Goal: Transaction & Acquisition: Purchase product/service

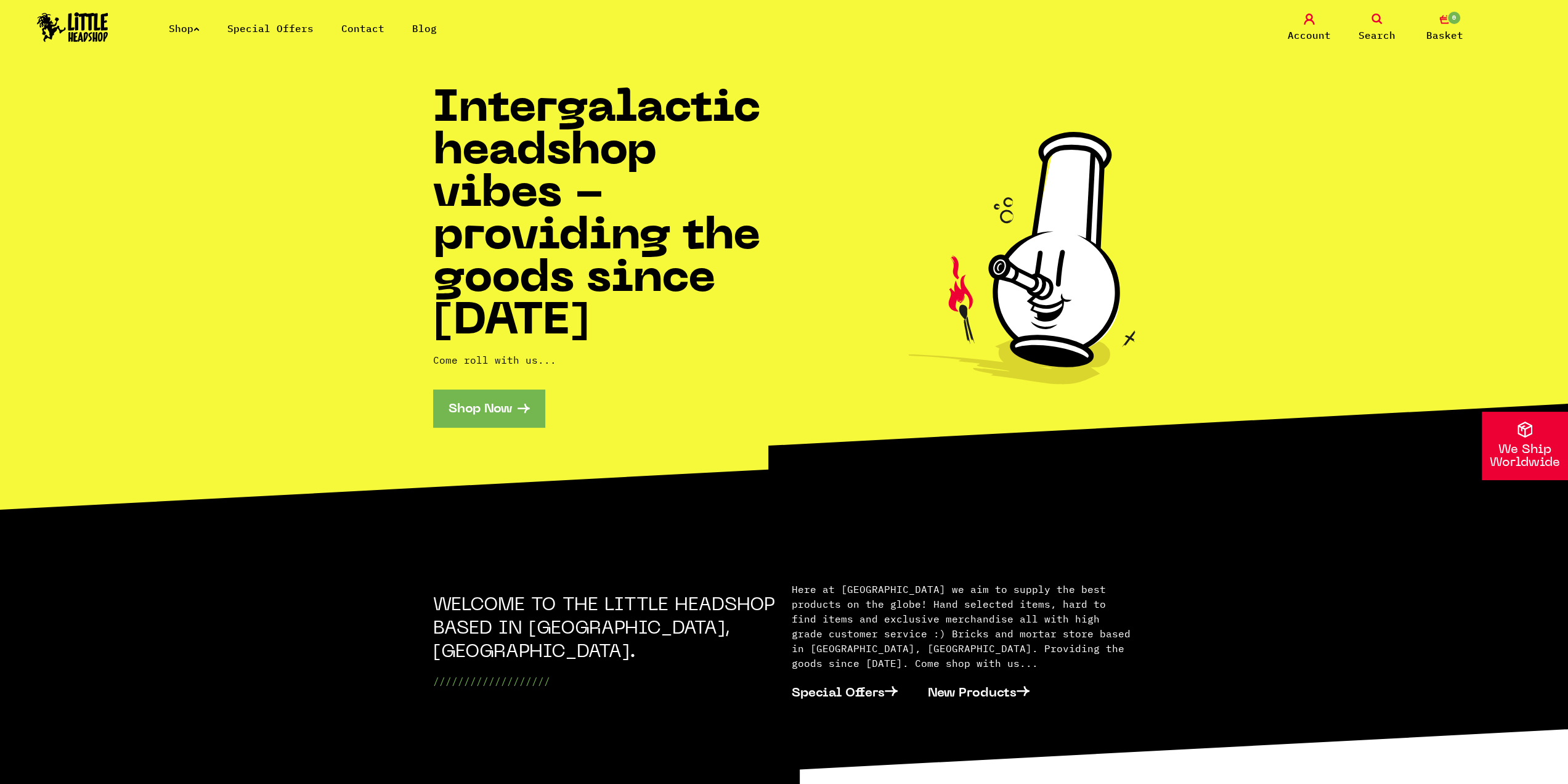
click at [490, 414] on link "Shop Now" at bounding box center [488, 408] width 112 height 38
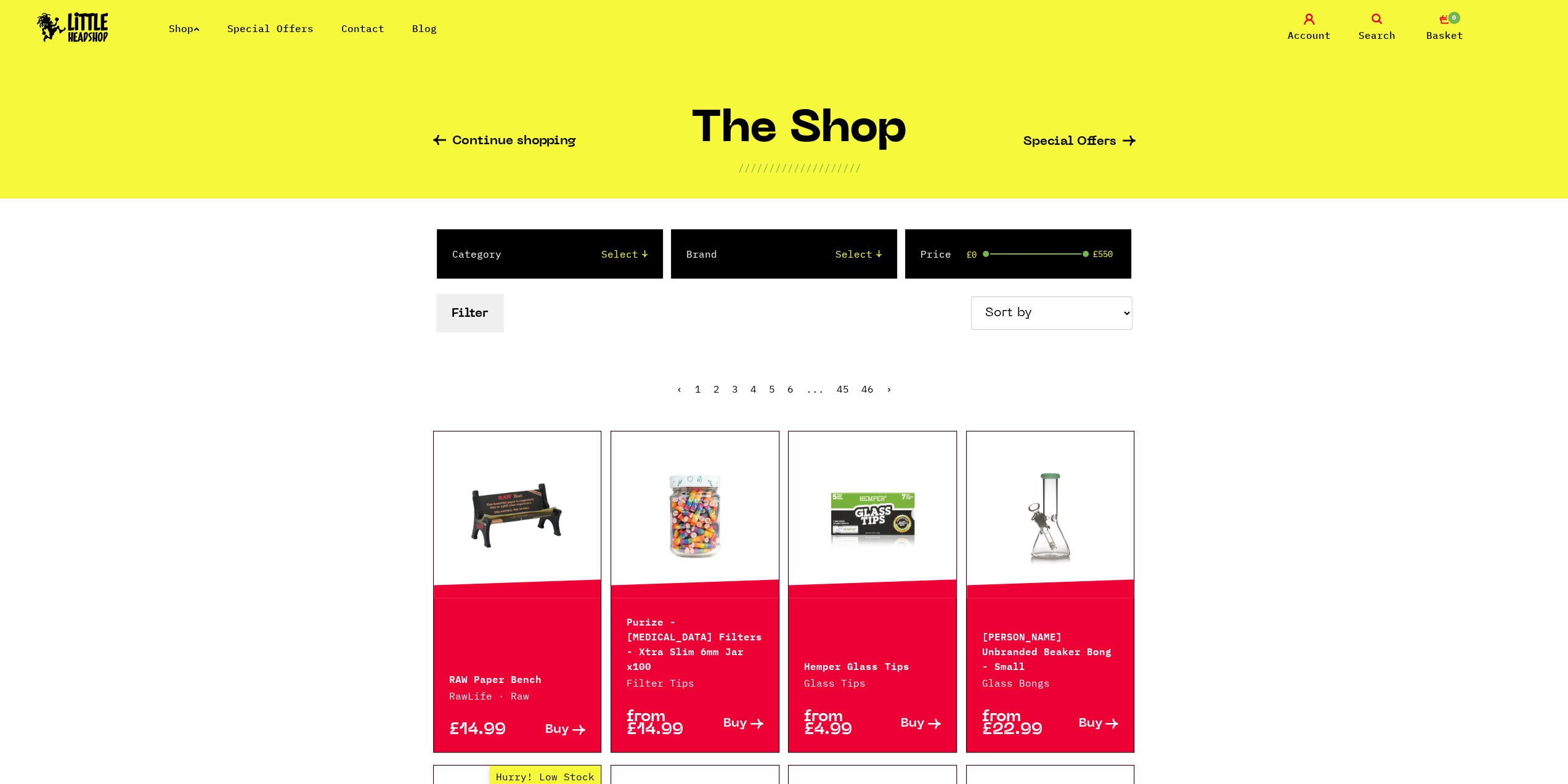
click at [189, 21] on li "Shop" at bounding box center [184, 28] width 31 height 15
click at [189, 26] on link "Shop" at bounding box center [184, 28] width 31 height 12
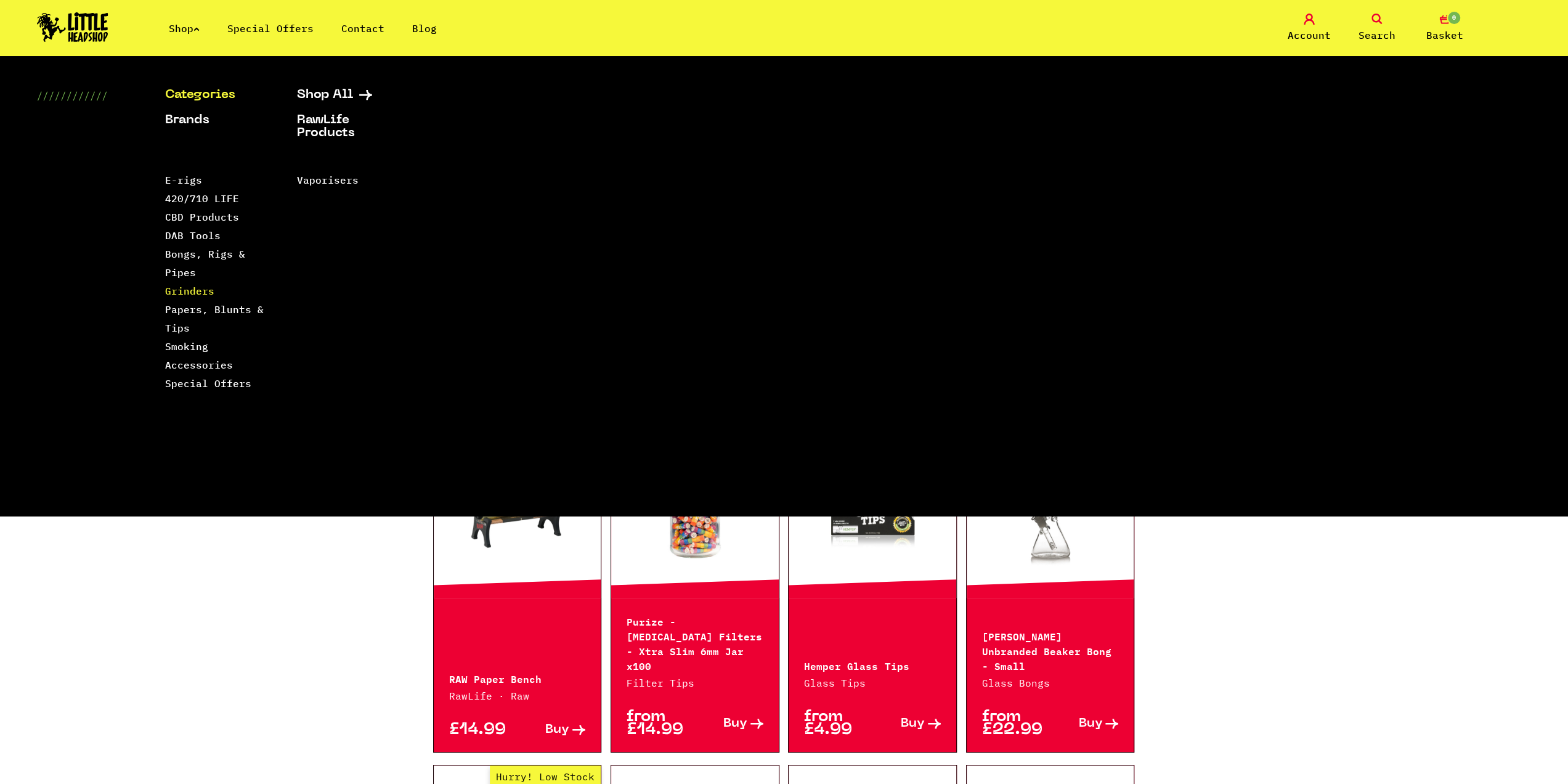
click at [198, 291] on link "Grinders" at bounding box center [189, 290] width 49 height 12
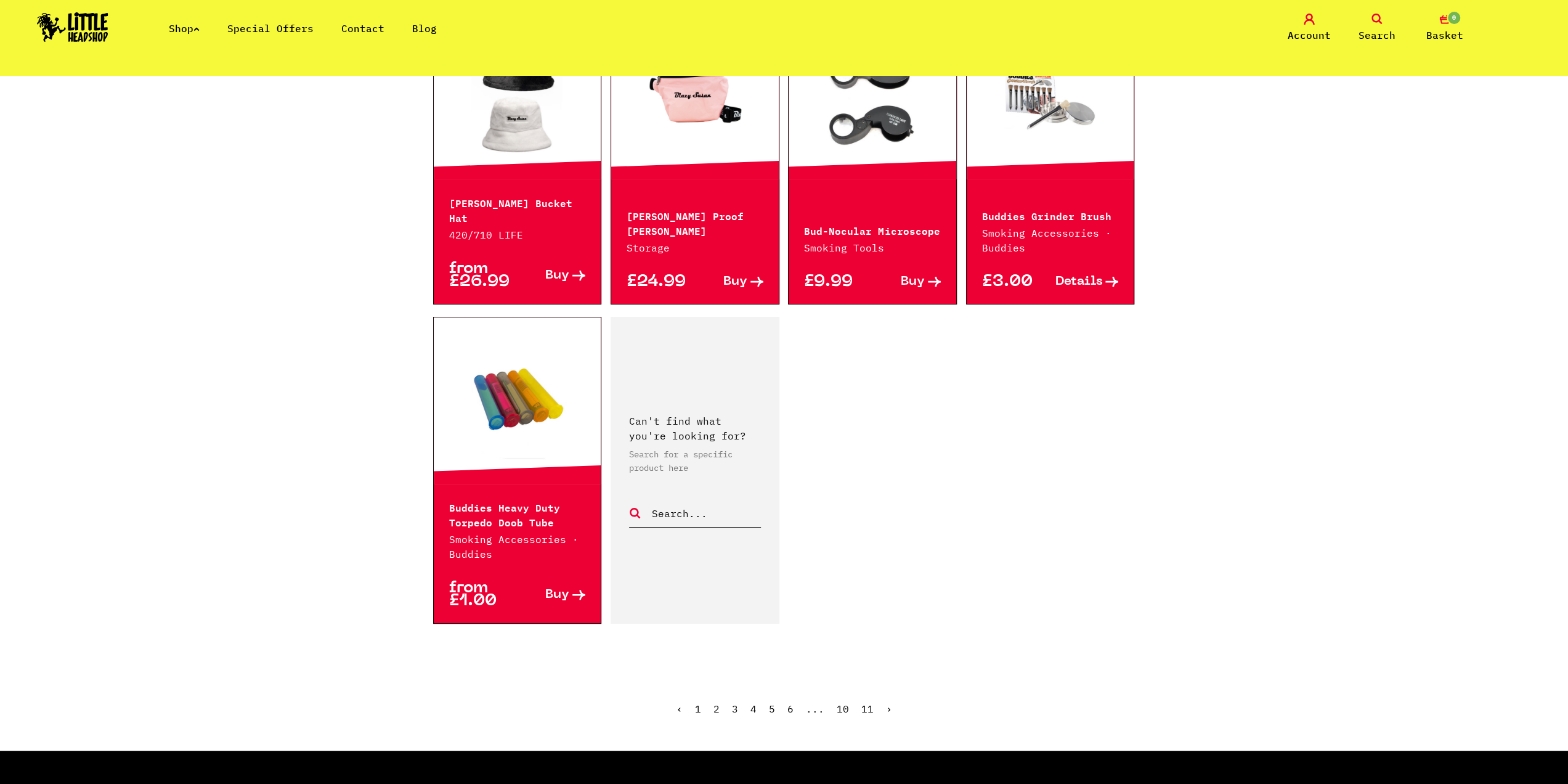
scroll to position [1923, 0]
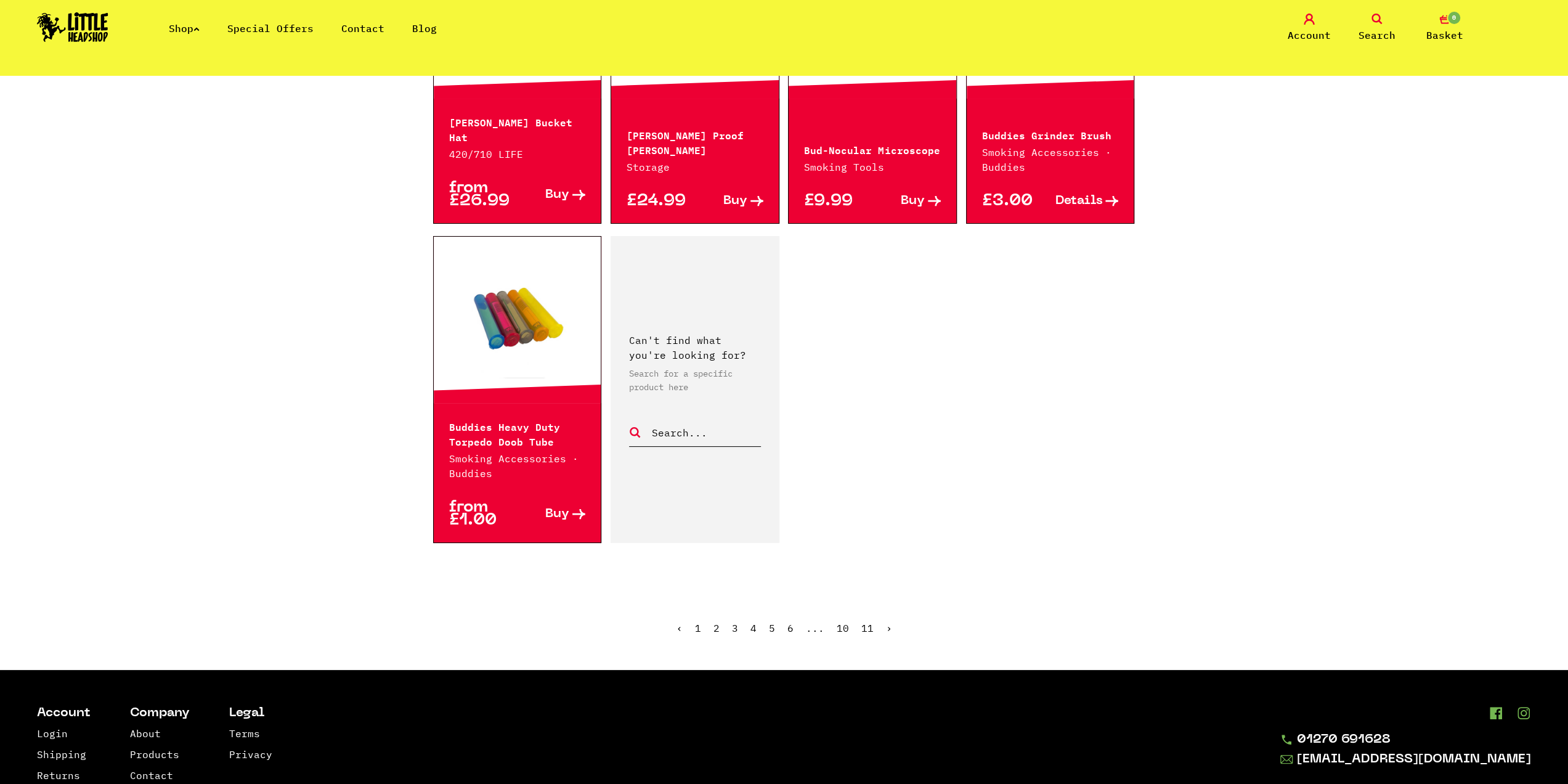
click at [717, 628] on link "2" at bounding box center [717, 628] width 6 height 12
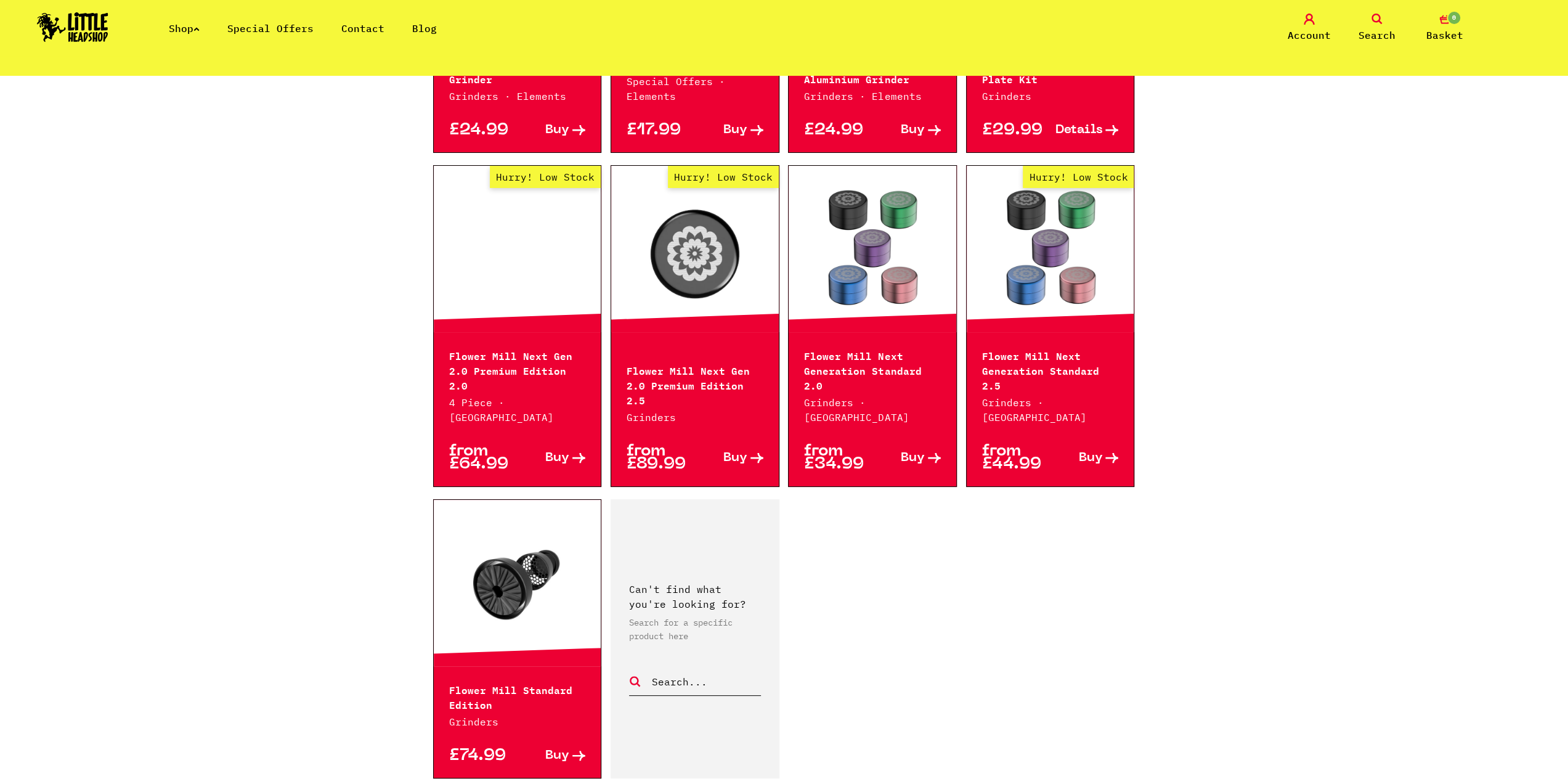
scroll to position [1627, 0]
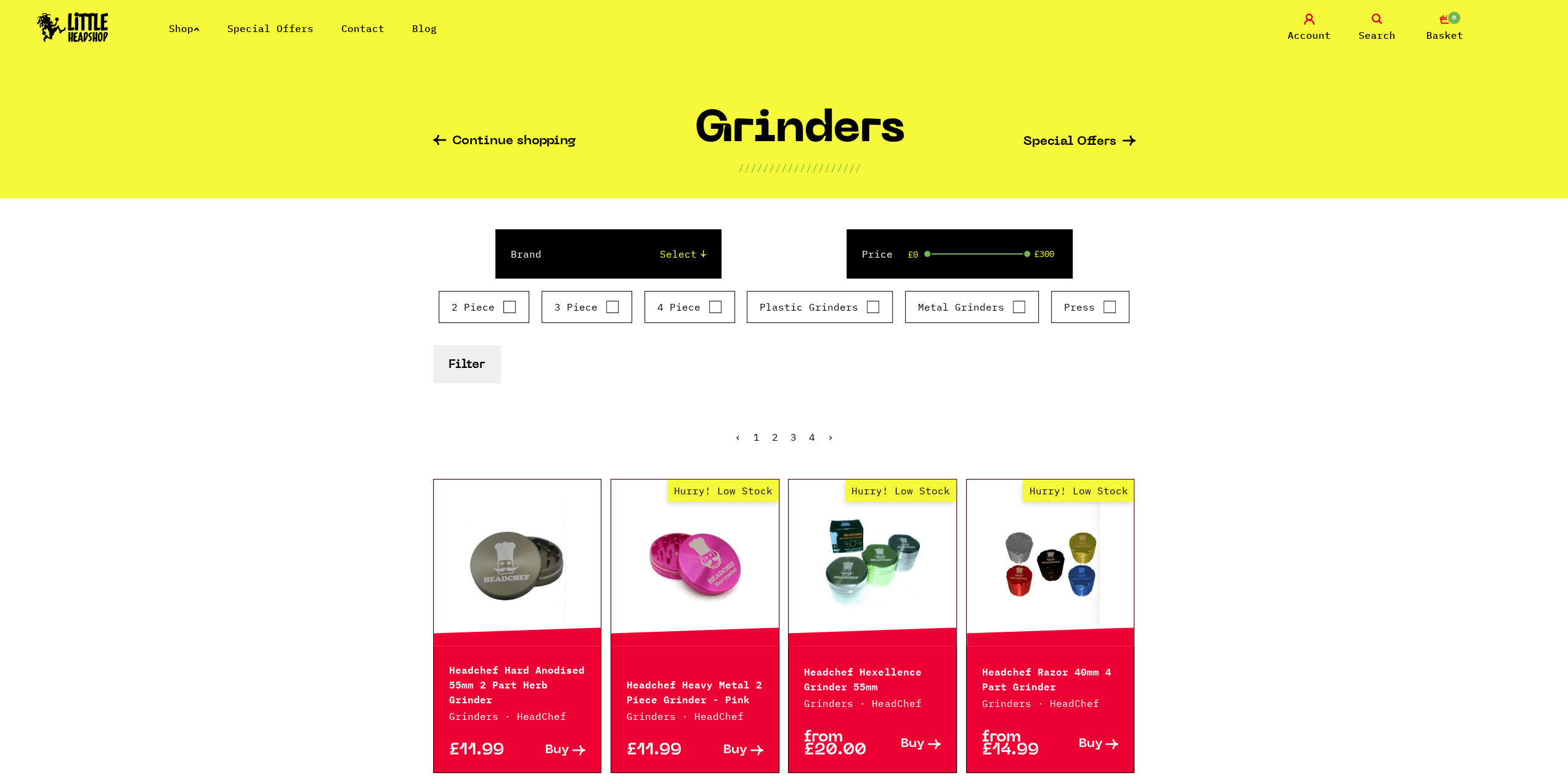
scroll to position [222, 0]
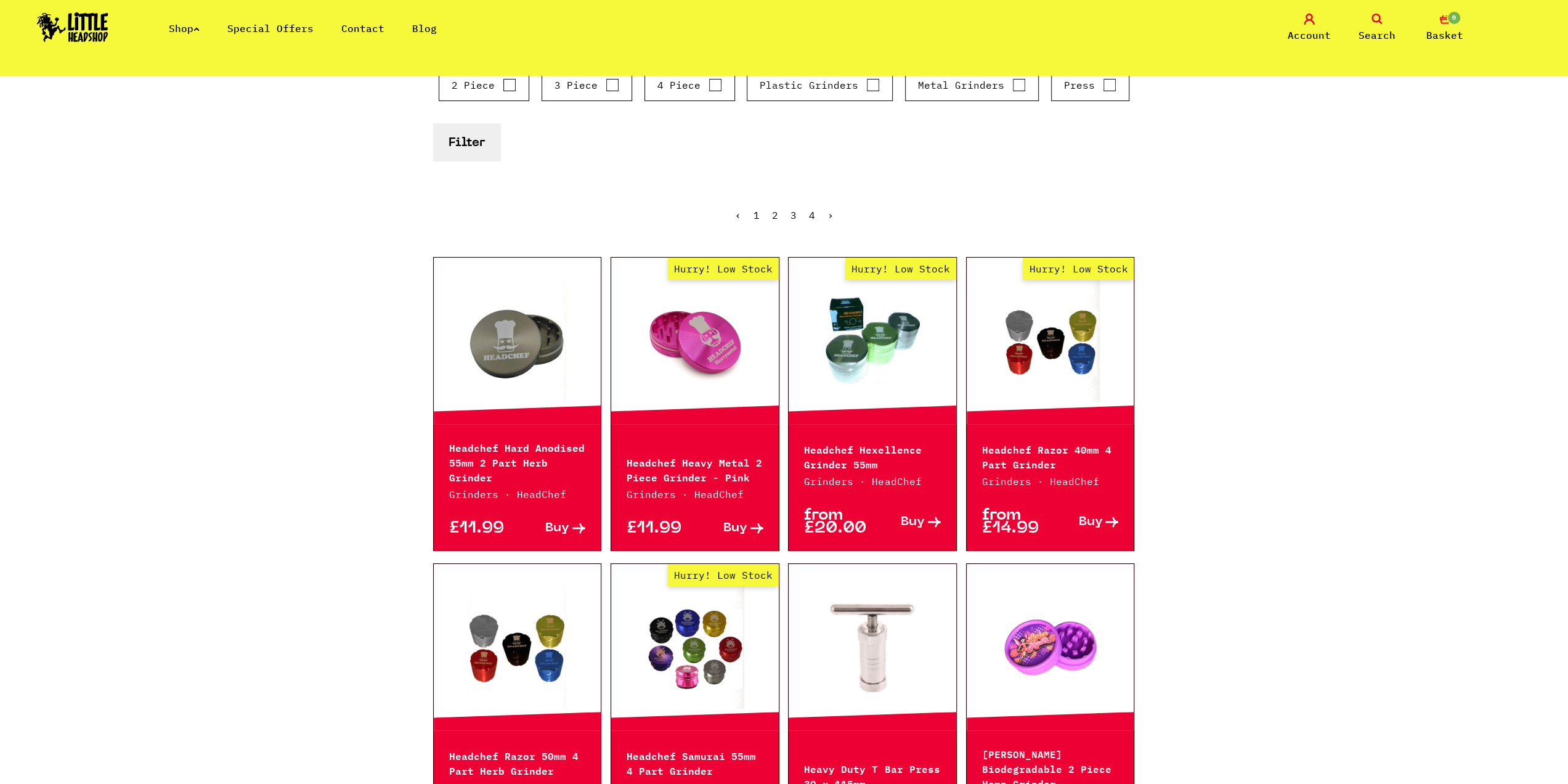
click at [1380, 20] on icon at bounding box center [1377, 18] width 11 height 11
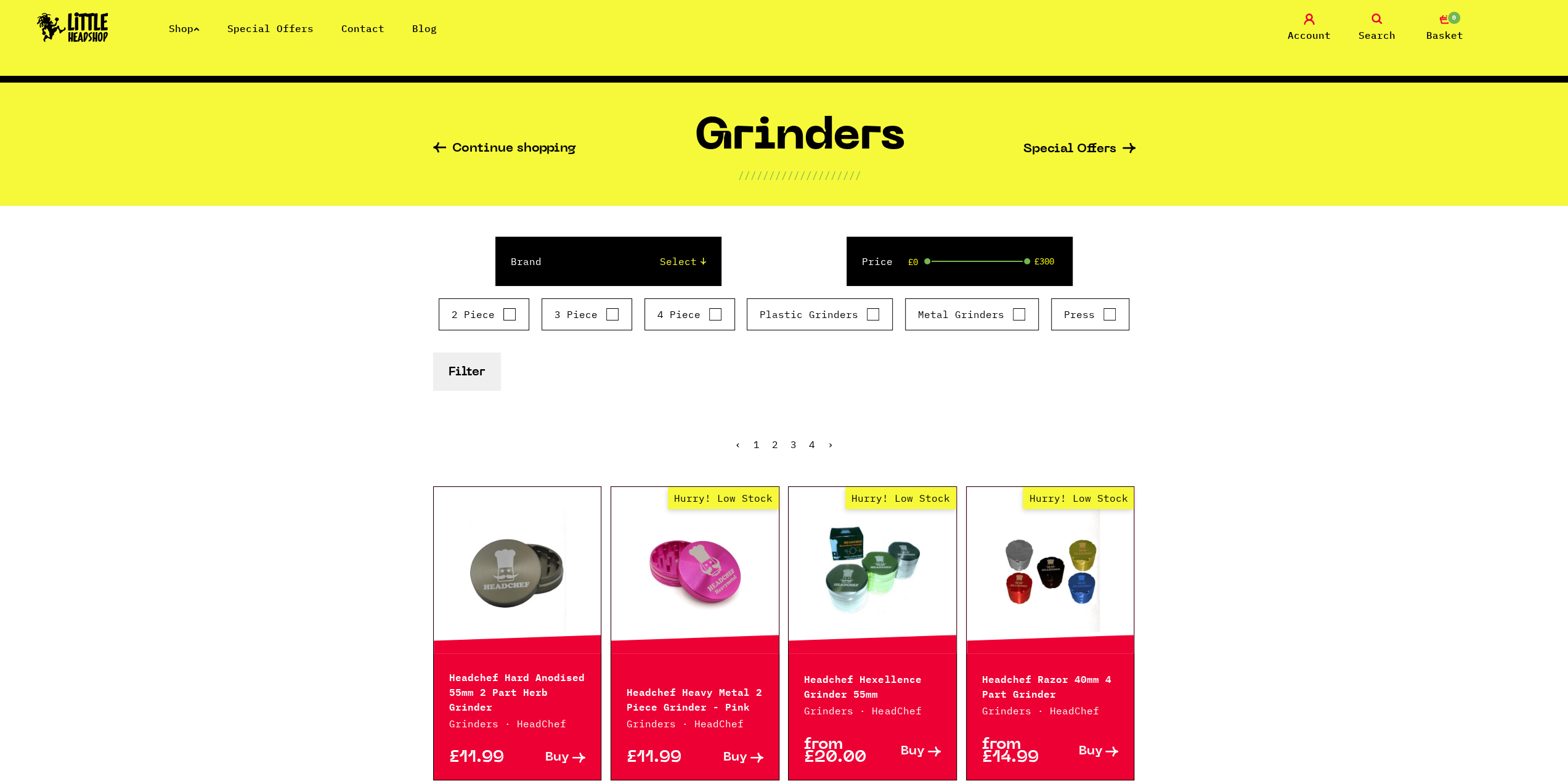
scroll to position [0, 0]
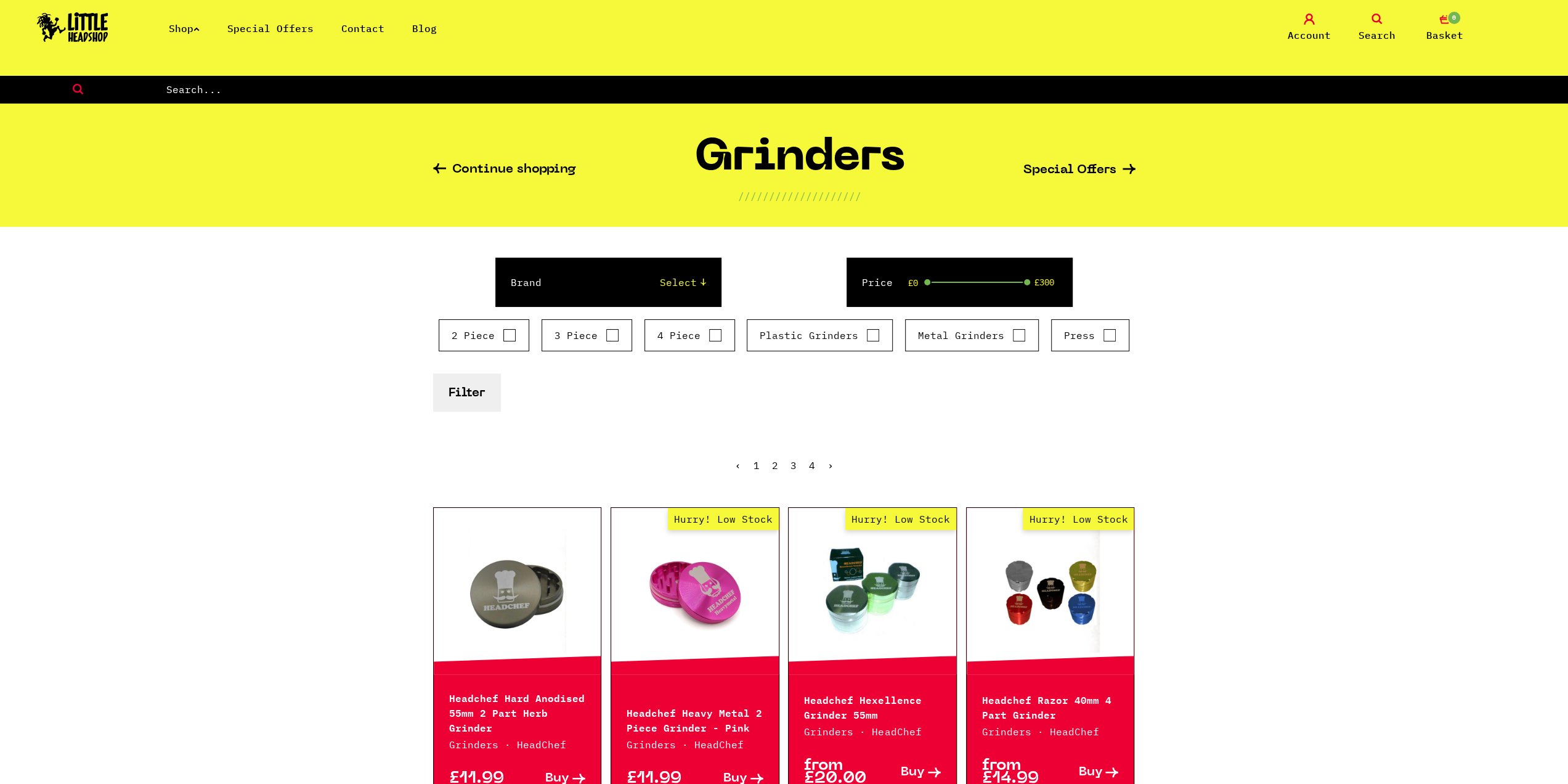
click at [448, 91] on input "text" at bounding box center [867, 89] width 1403 height 16
type input "hemp"
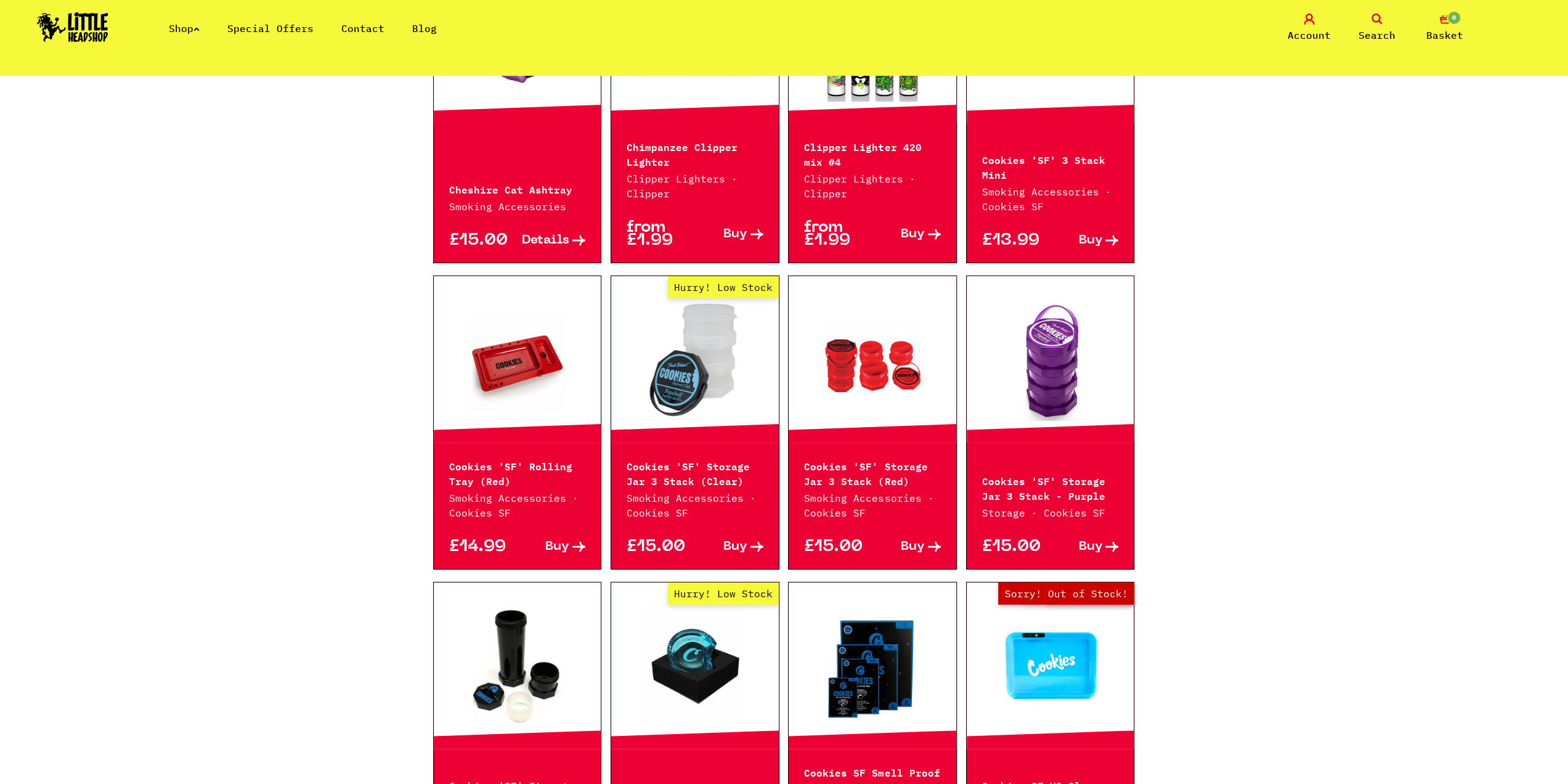
scroll to position [961, 0]
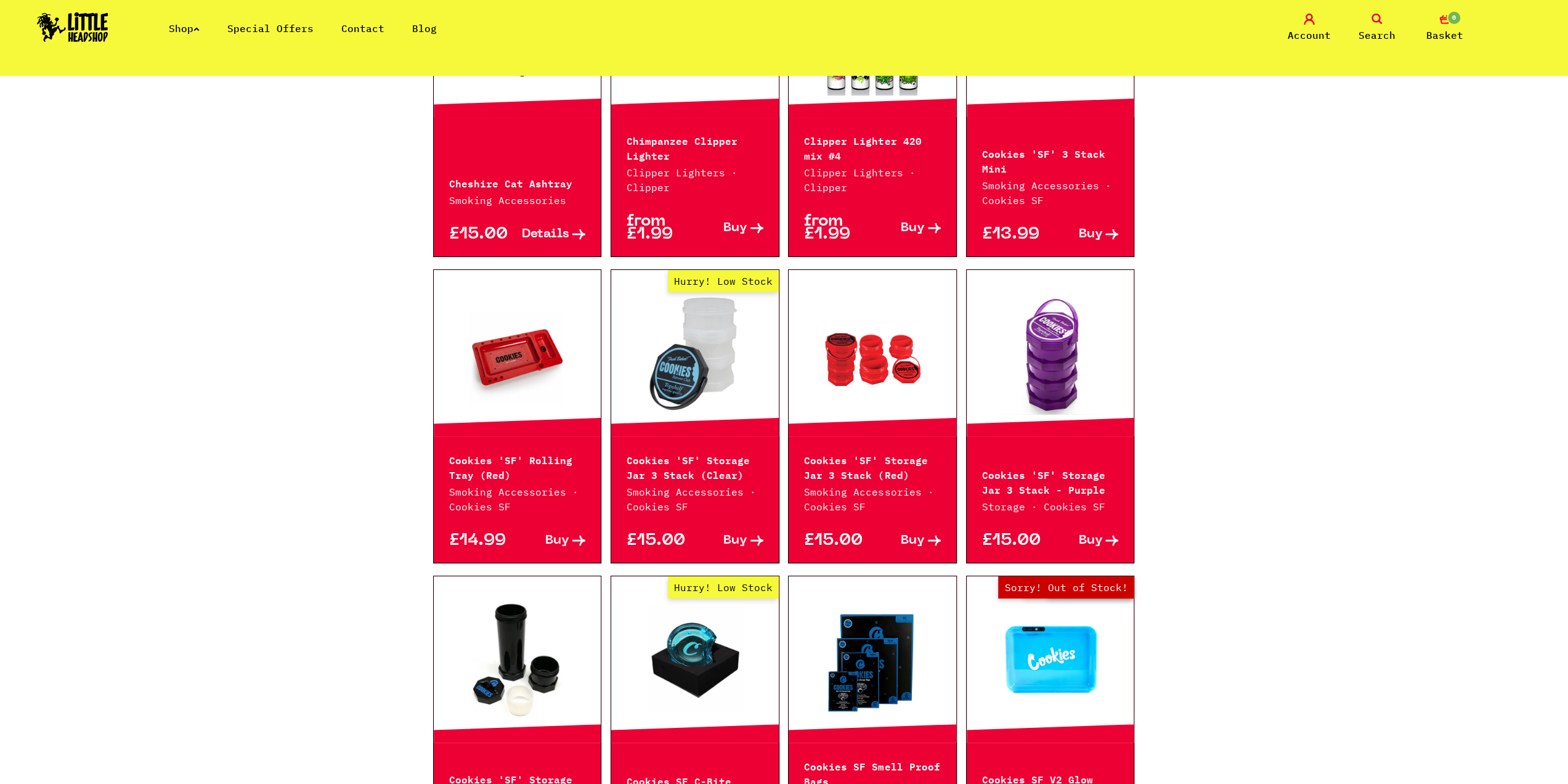
click at [201, 710] on div "Continue shopping Smoking Accessories //////////////////// Special Offers Brand…" at bounding box center [784, 366] width 1568 height 2505
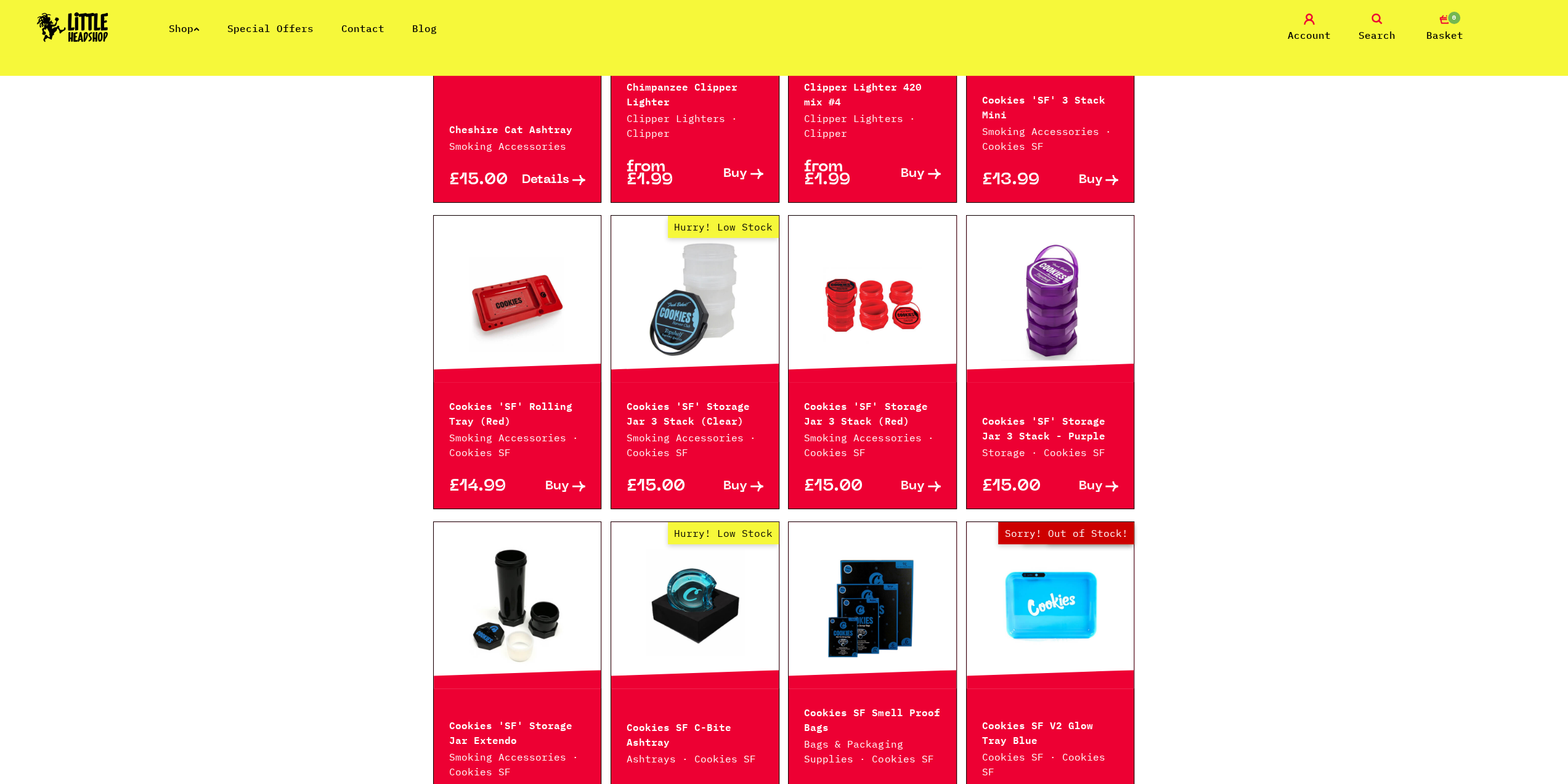
scroll to position [1035, 0]
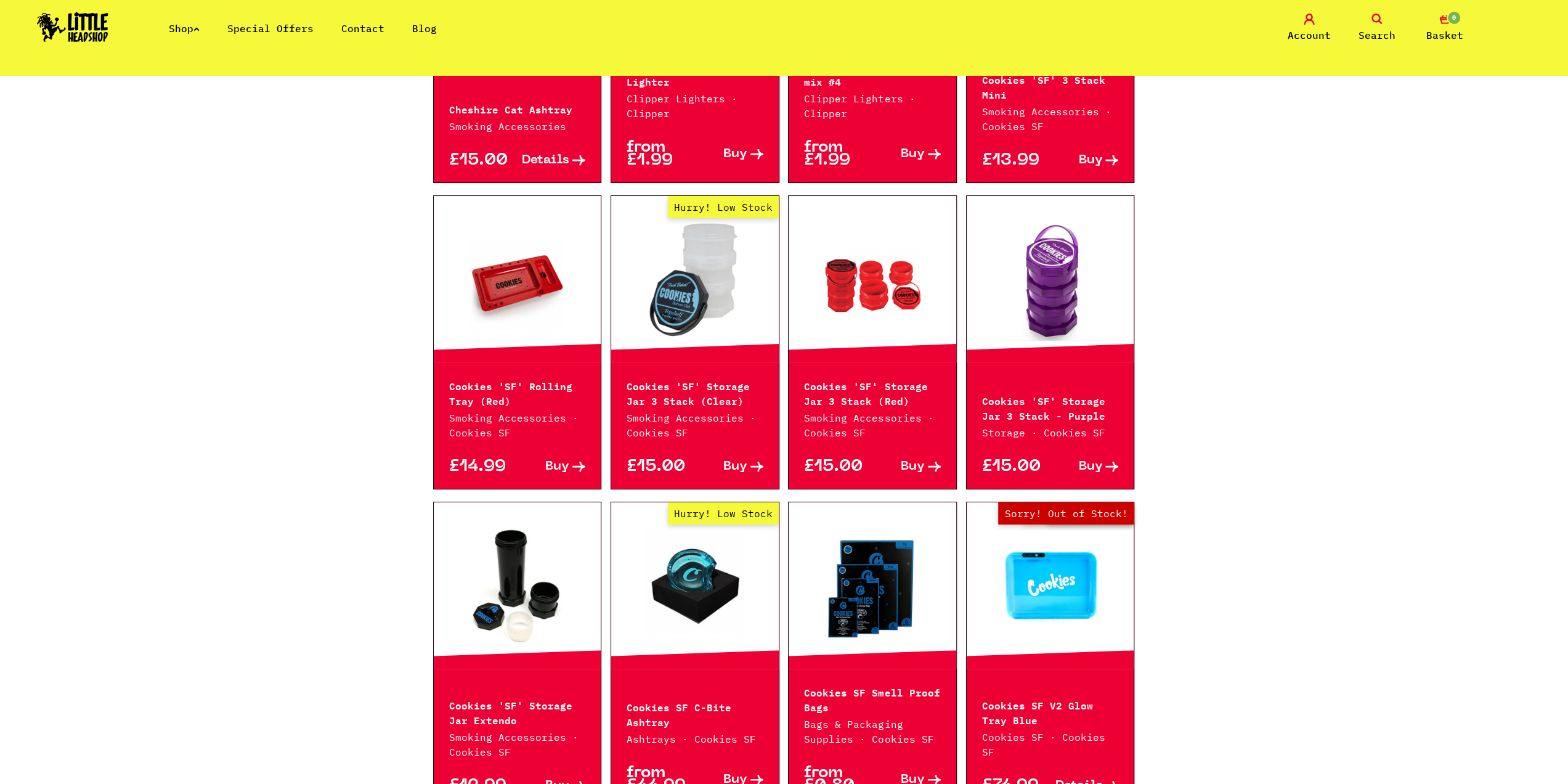
click at [1242, 444] on div "Continue shopping Smoking Accessories //////////////////// Special Offers Brand…" at bounding box center [784, 292] width 1568 height 2505
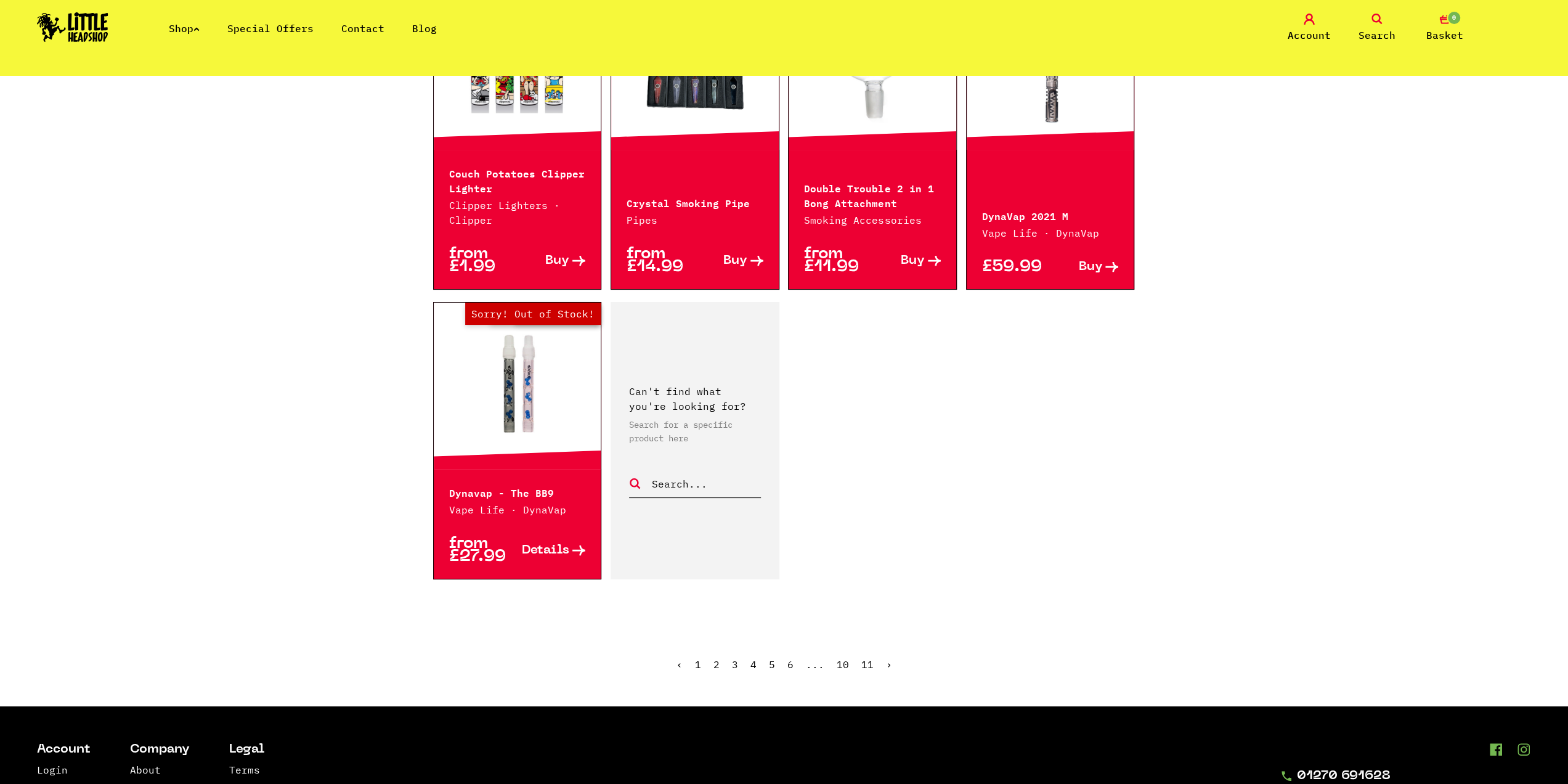
scroll to position [1997, 0]
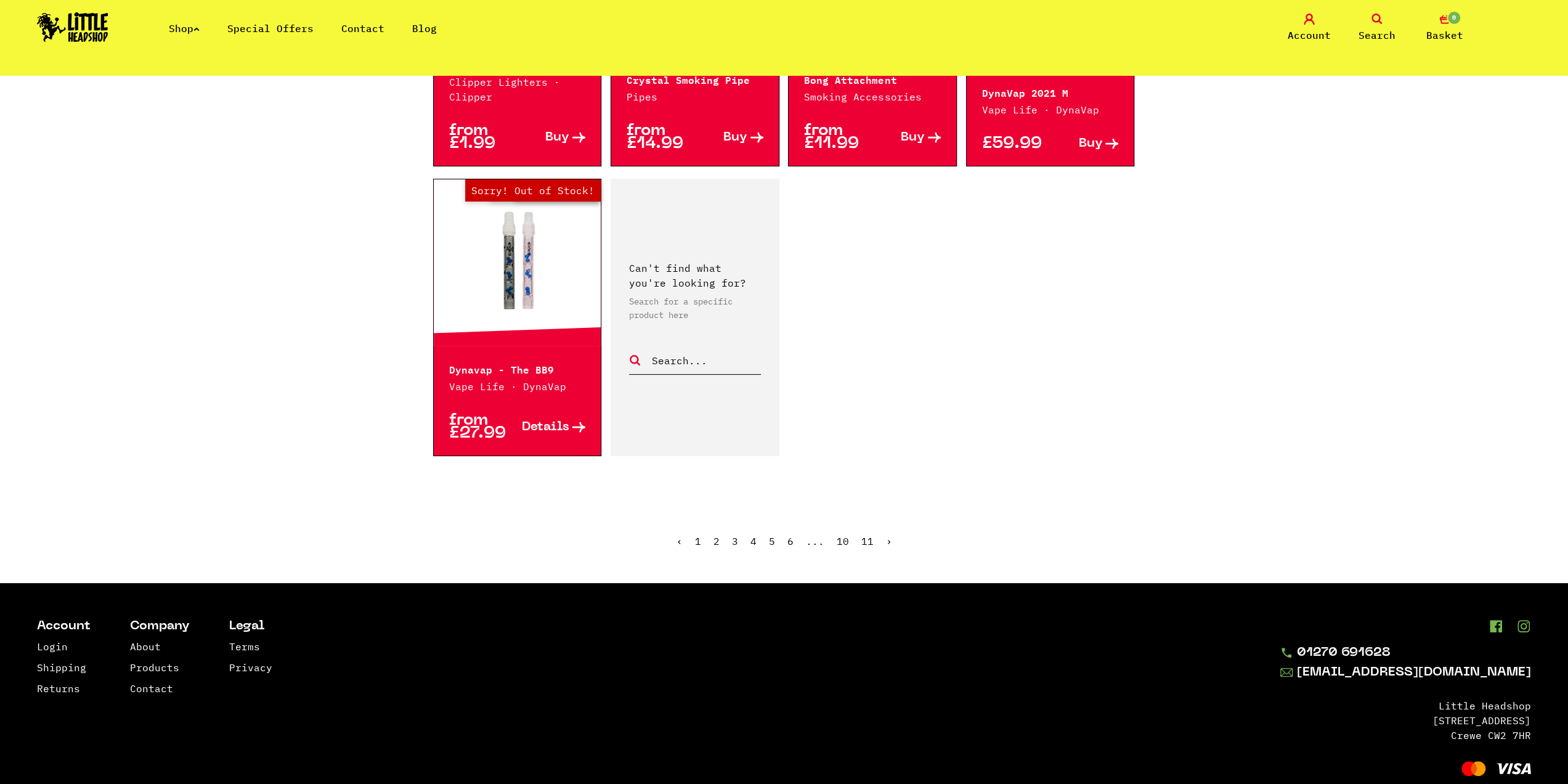
click at [888, 538] on link "›" at bounding box center [890, 541] width 6 height 12
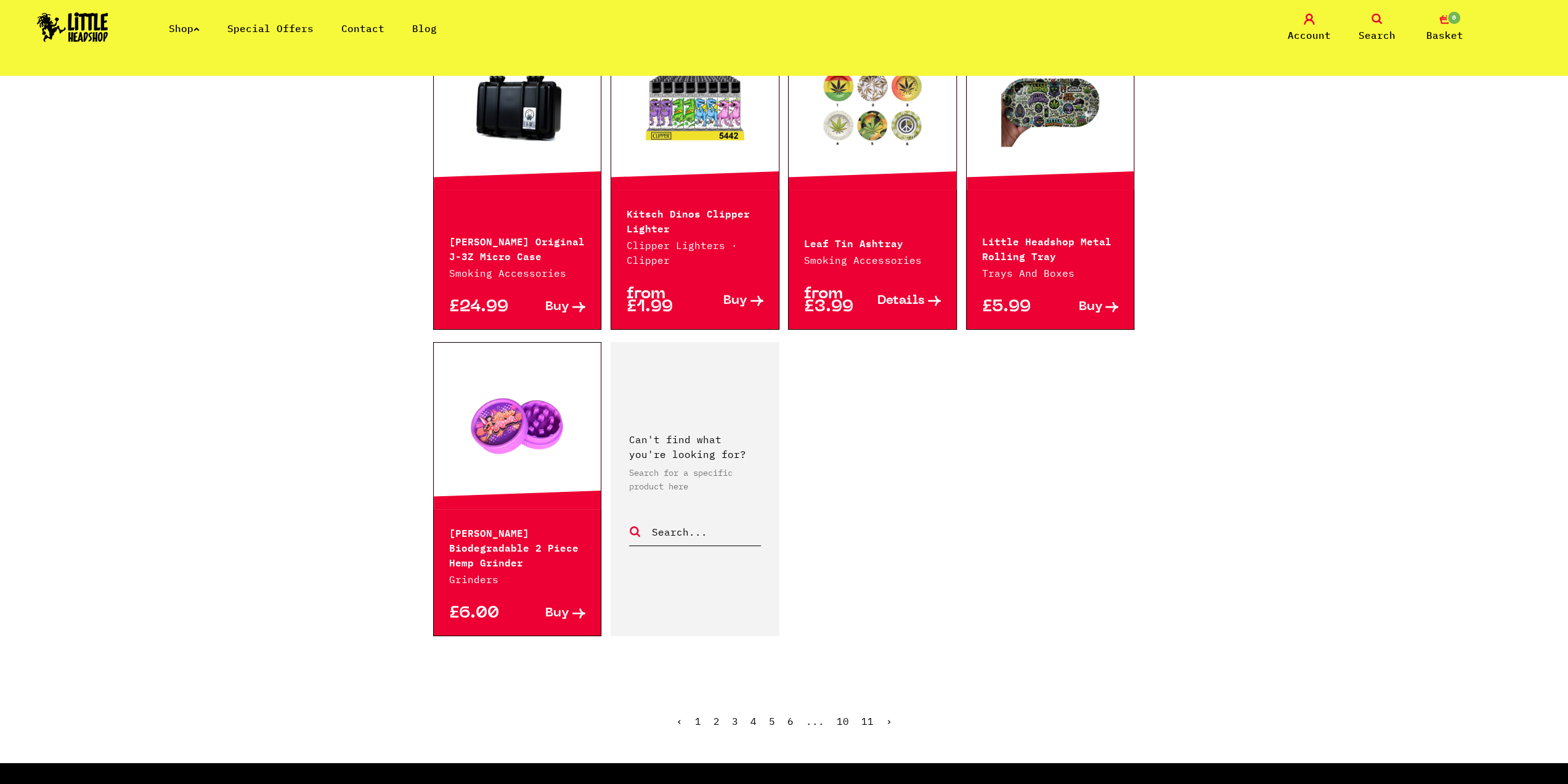
scroll to position [1849, 0]
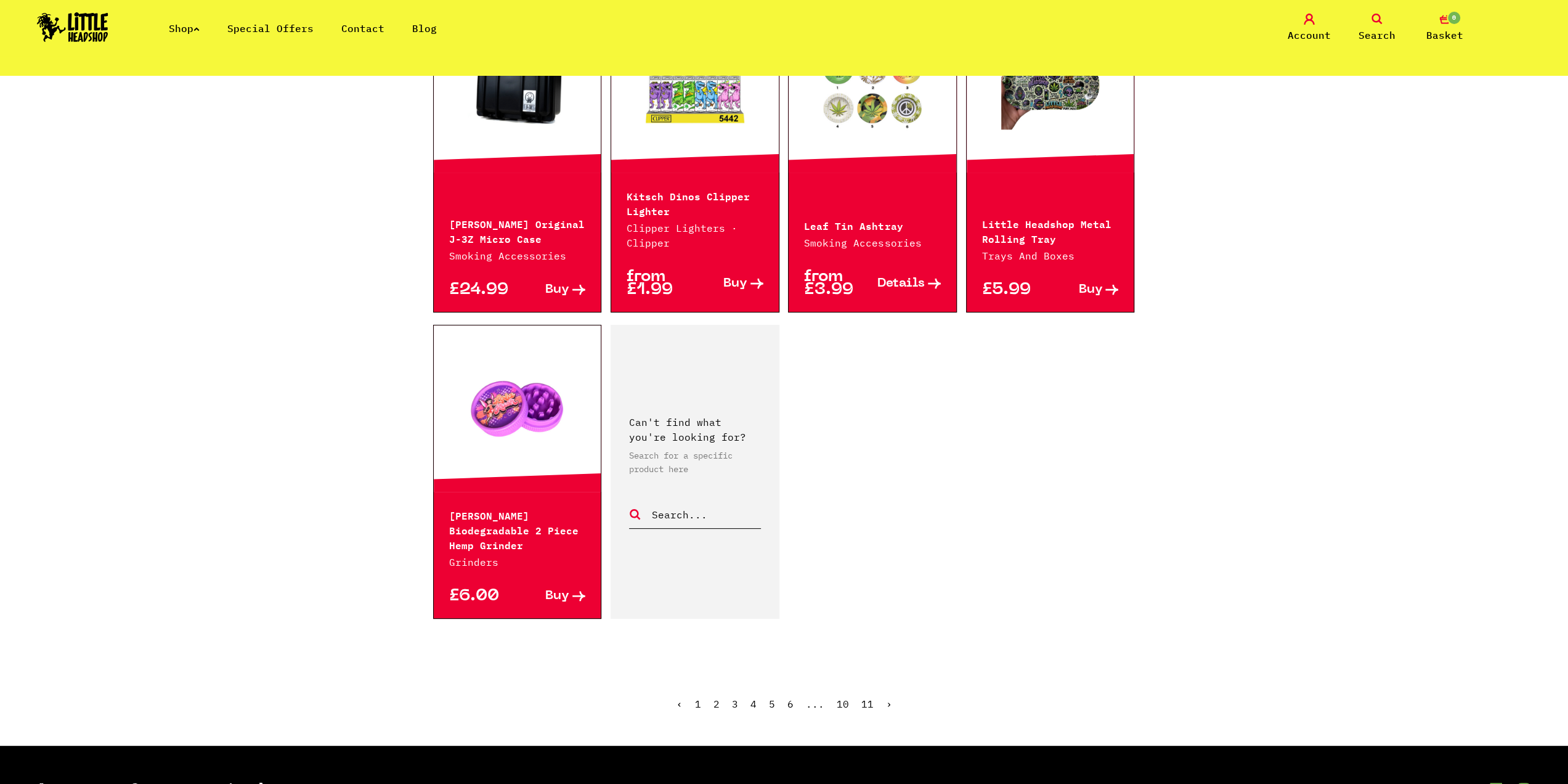
click at [887, 698] on link "›" at bounding box center [890, 704] width 6 height 12
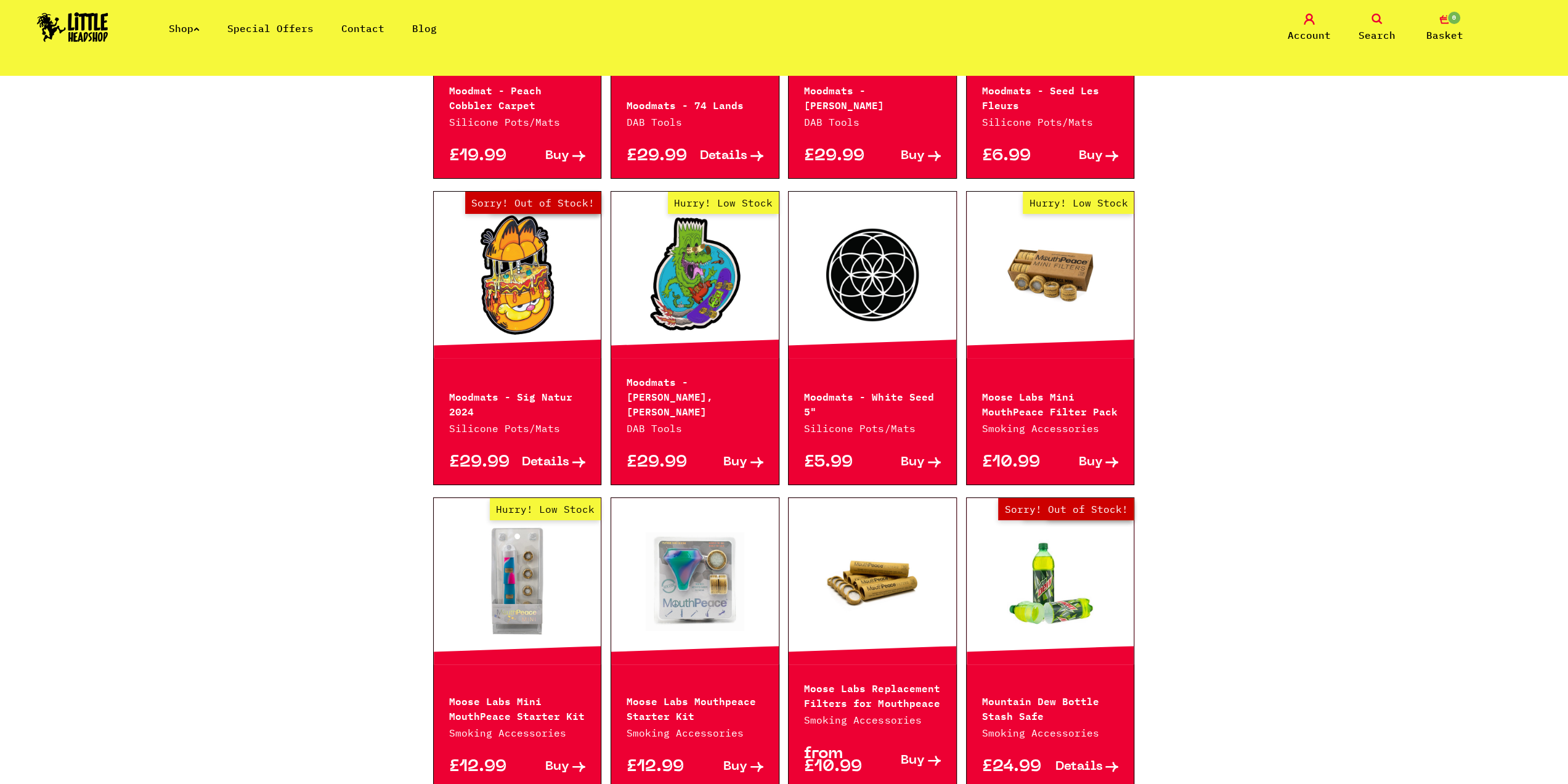
scroll to position [1701, 0]
